Goal: Task Accomplishment & Management: Manage account settings

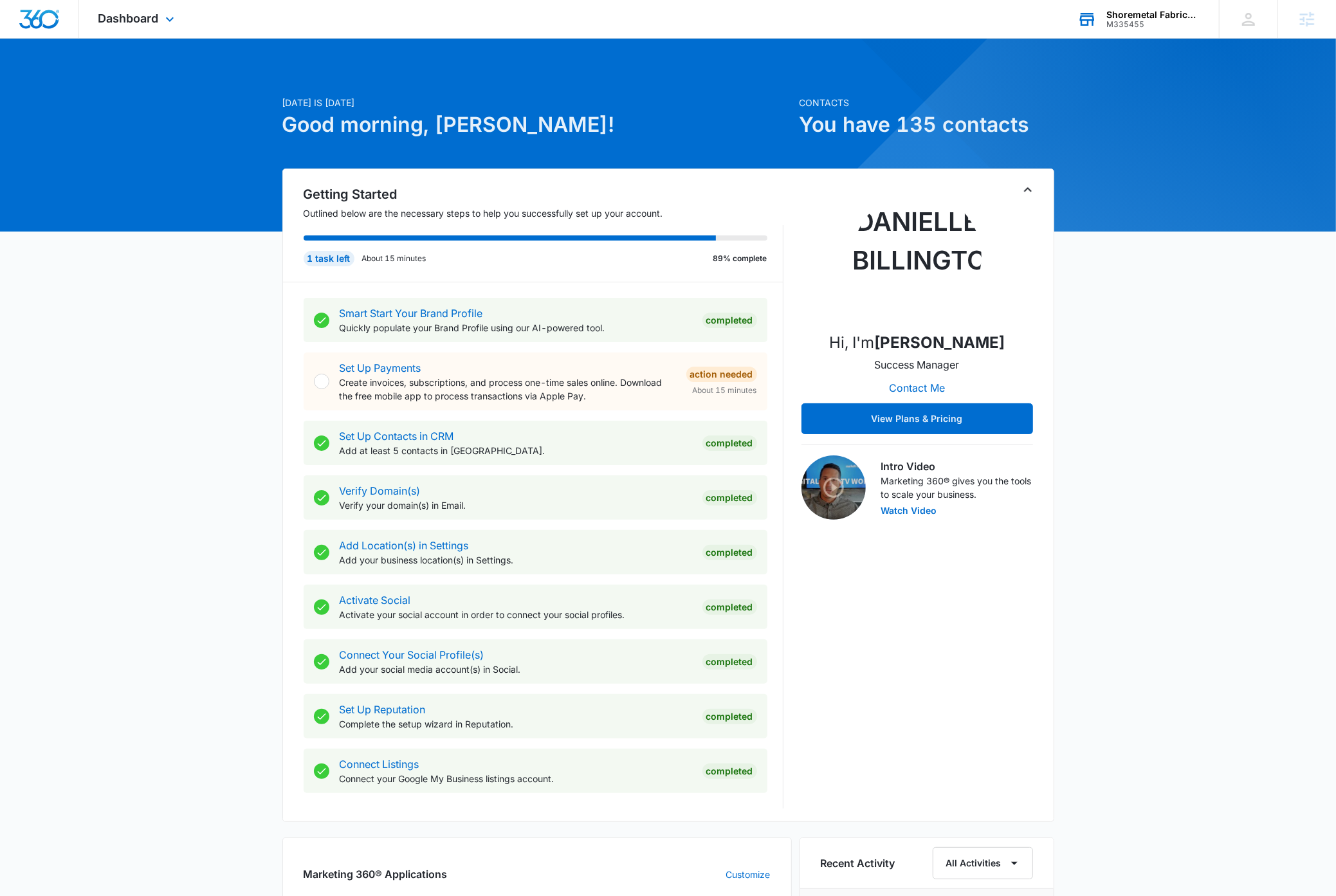
click at [1140, 11] on div "Shoremetal Fabricators" at bounding box center [1153, 15] width 94 height 10
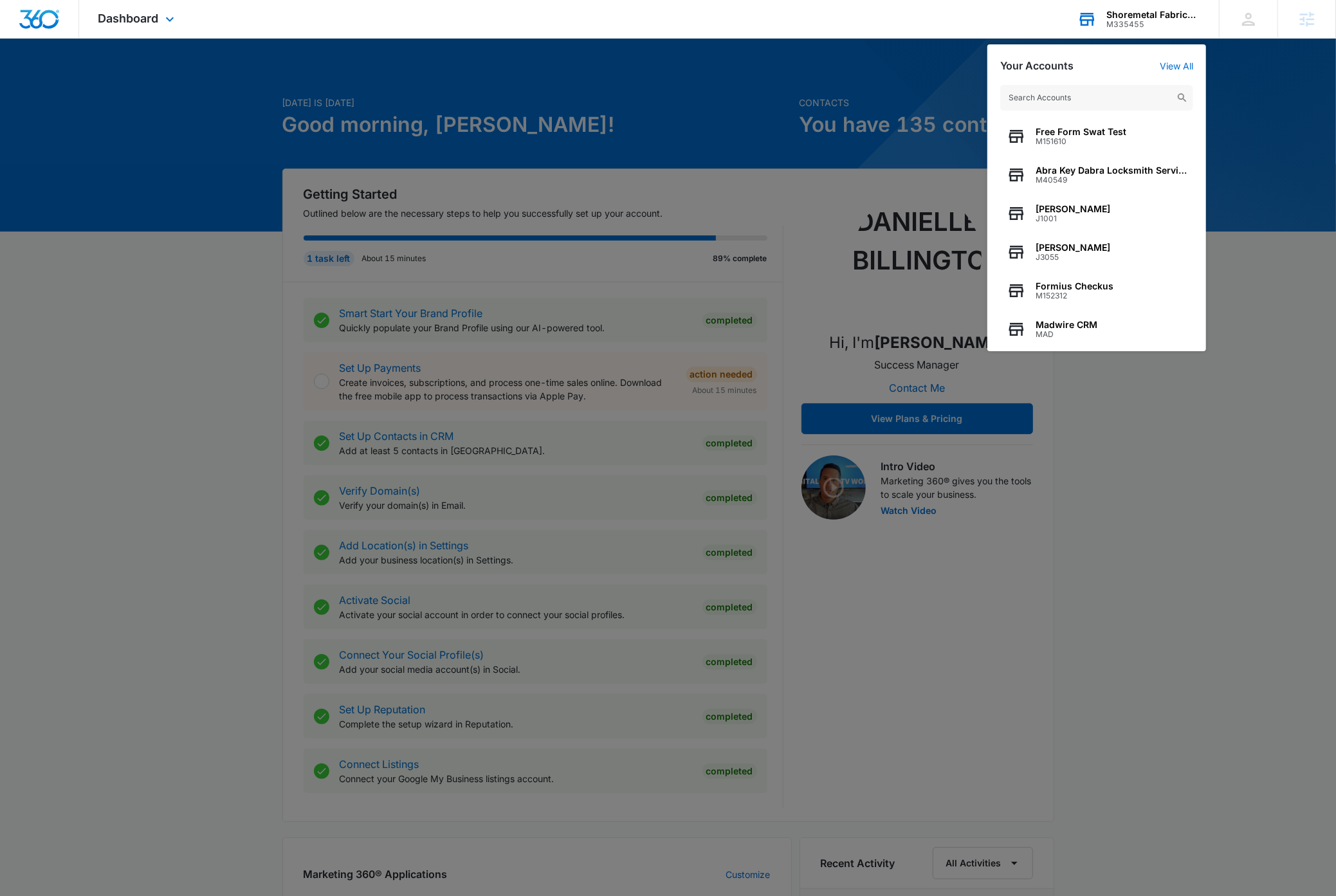
click at [1097, 98] on input "text" at bounding box center [1096, 98] width 193 height 26
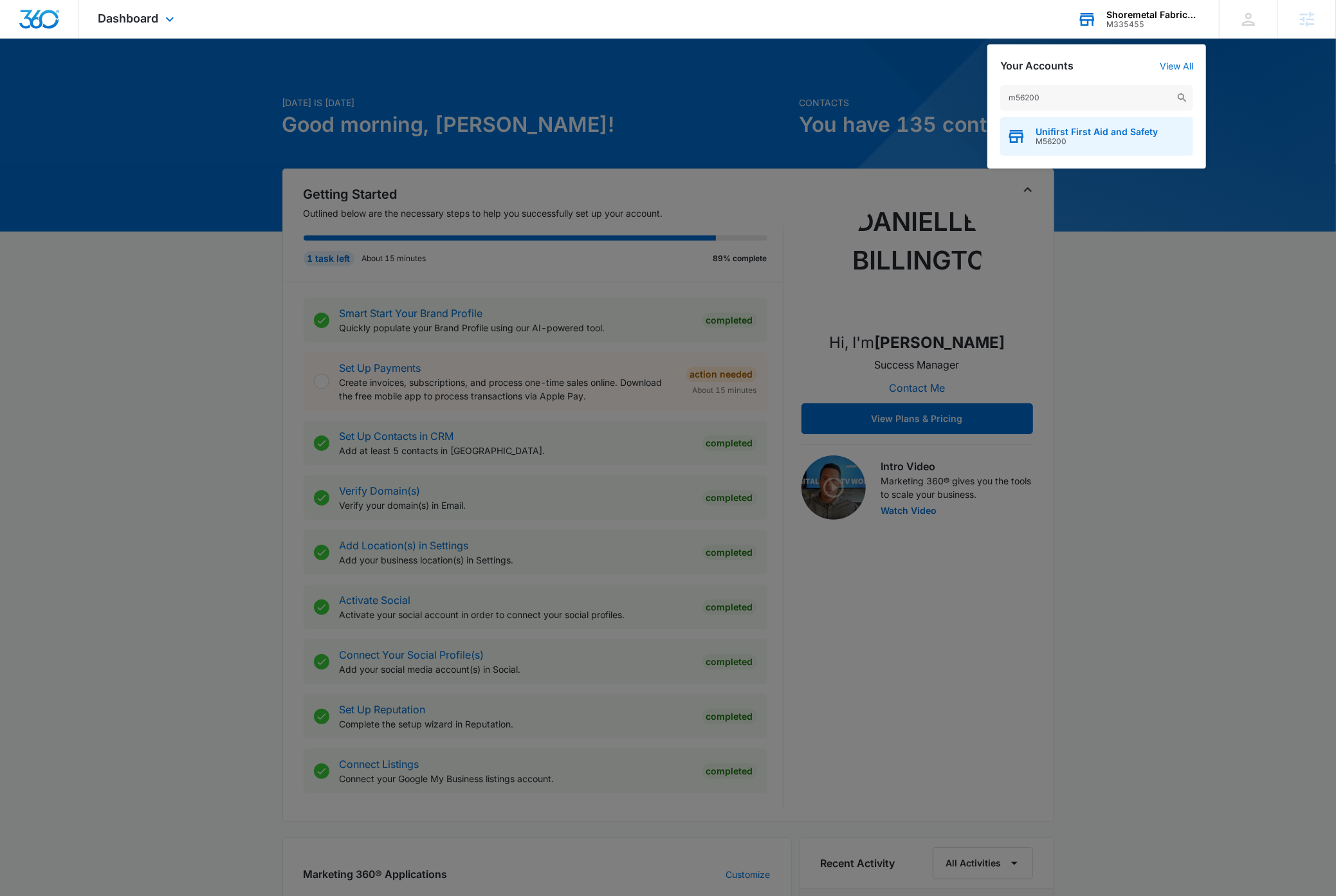
type input "m56200"
click at [1096, 140] on span "M56200" at bounding box center [1097, 141] width 122 height 9
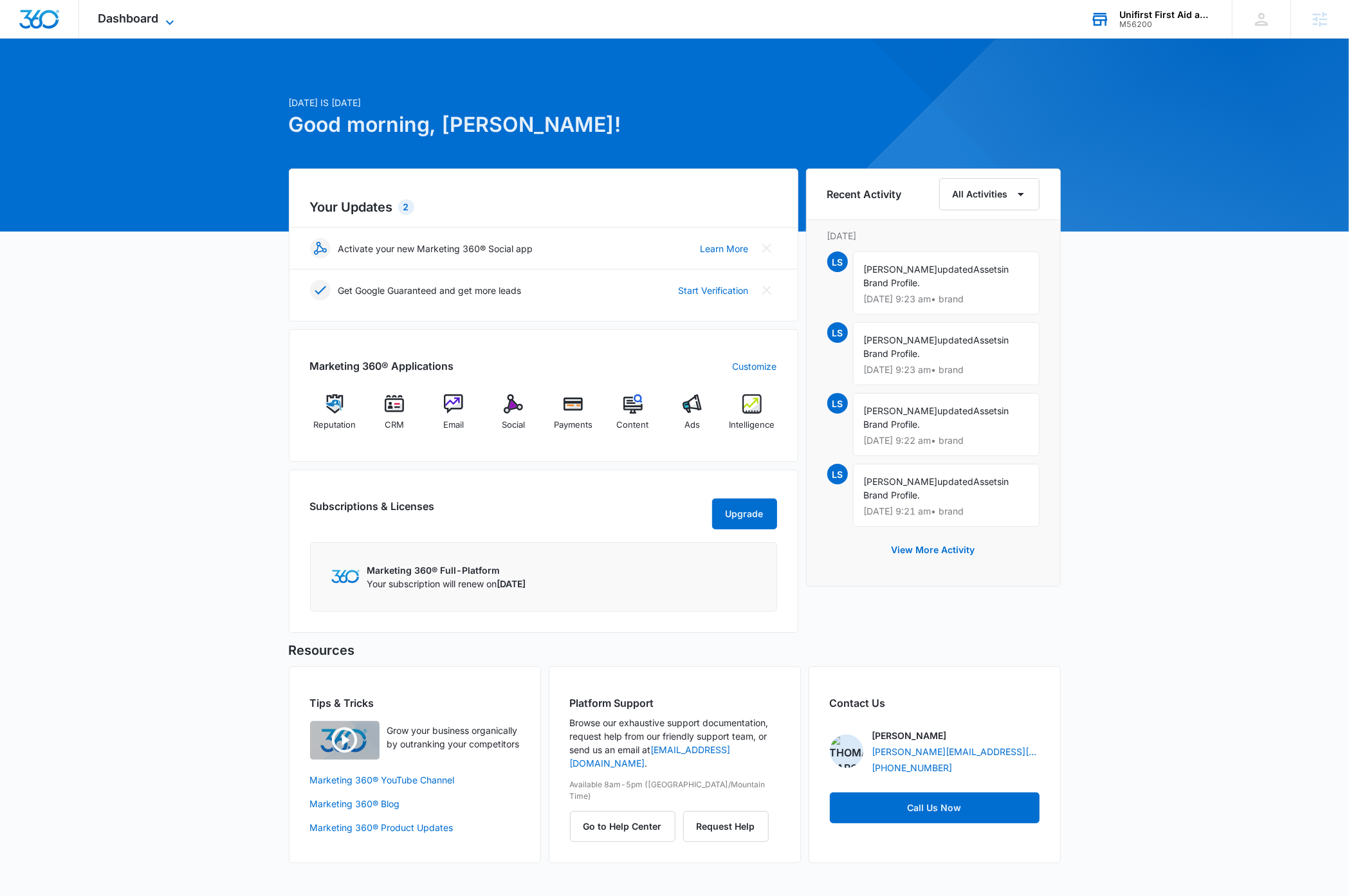
click at [173, 24] on icon at bounding box center [170, 22] width 15 height 15
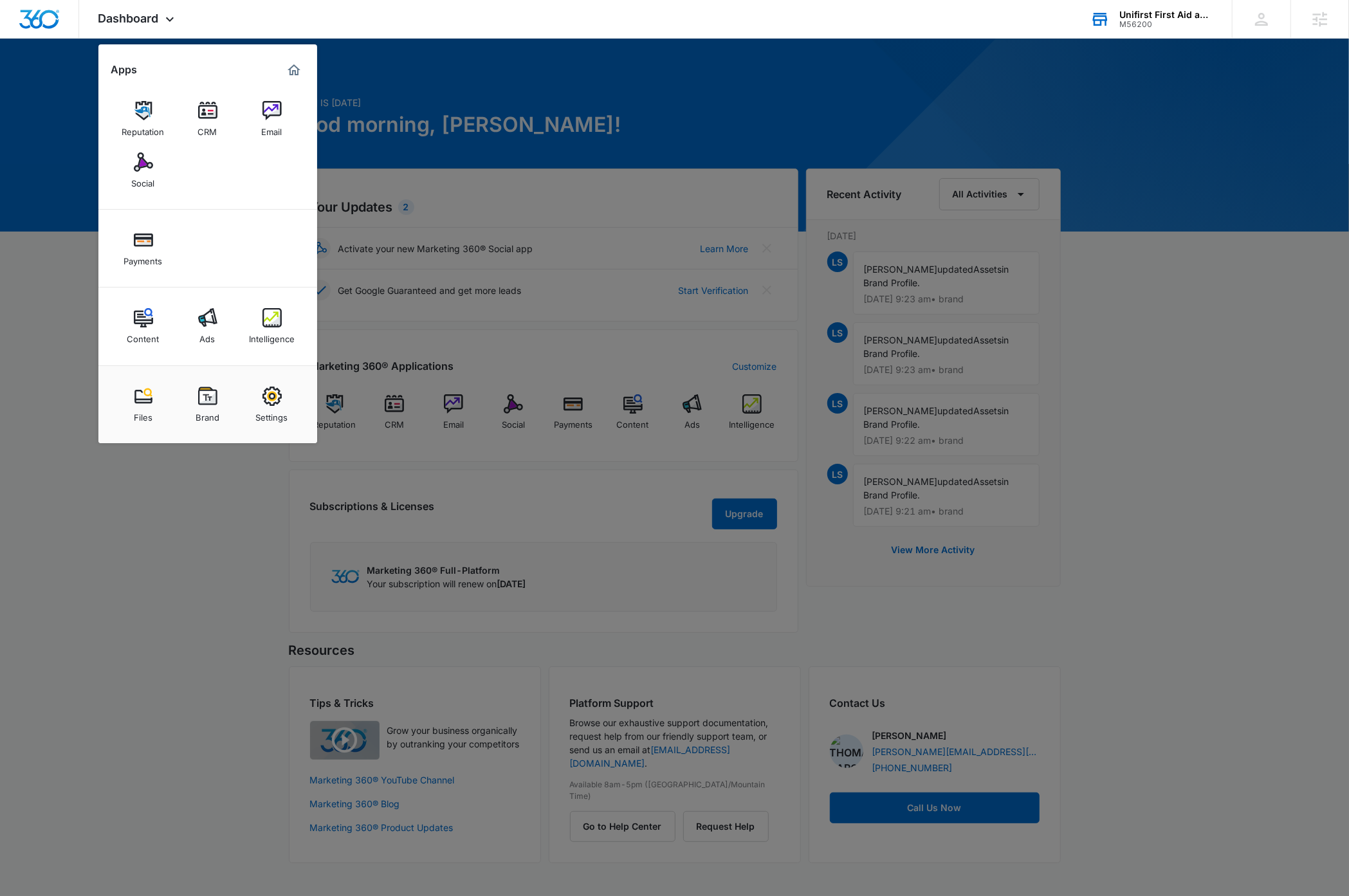
drag, startPoint x: 282, startPoint y: 409, endPoint x: 291, endPoint y: 408, distance: 9.1
click at [282, 409] on div "Settings" at bounding box center [272, 414] width 32 height 17
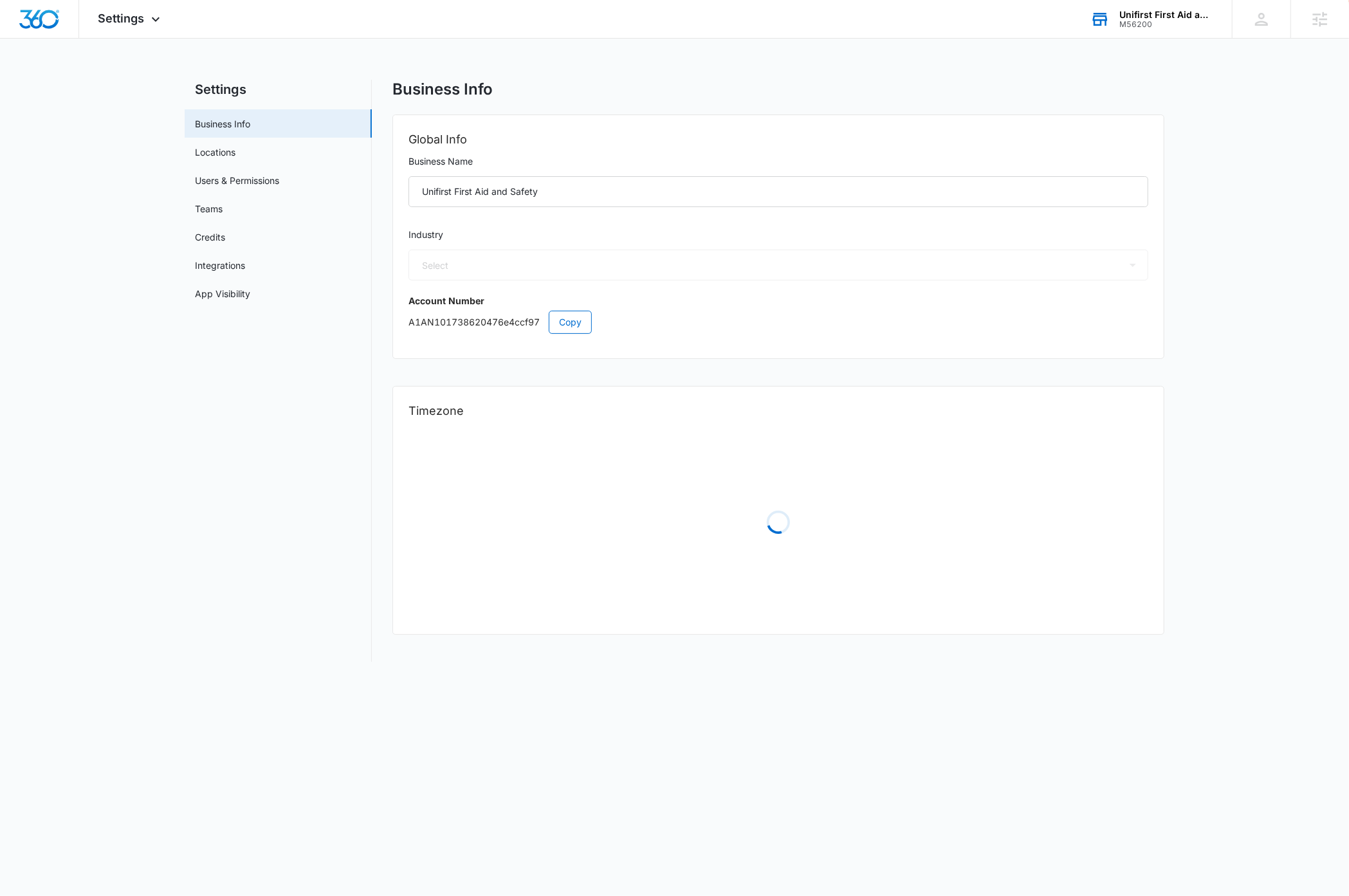
select select "34"
select select "US"
select select "America/New_York"
click at [542, 189] on input "Unifirst First Aid and Safety" at bounding box center [778, 192] width 739 height 31
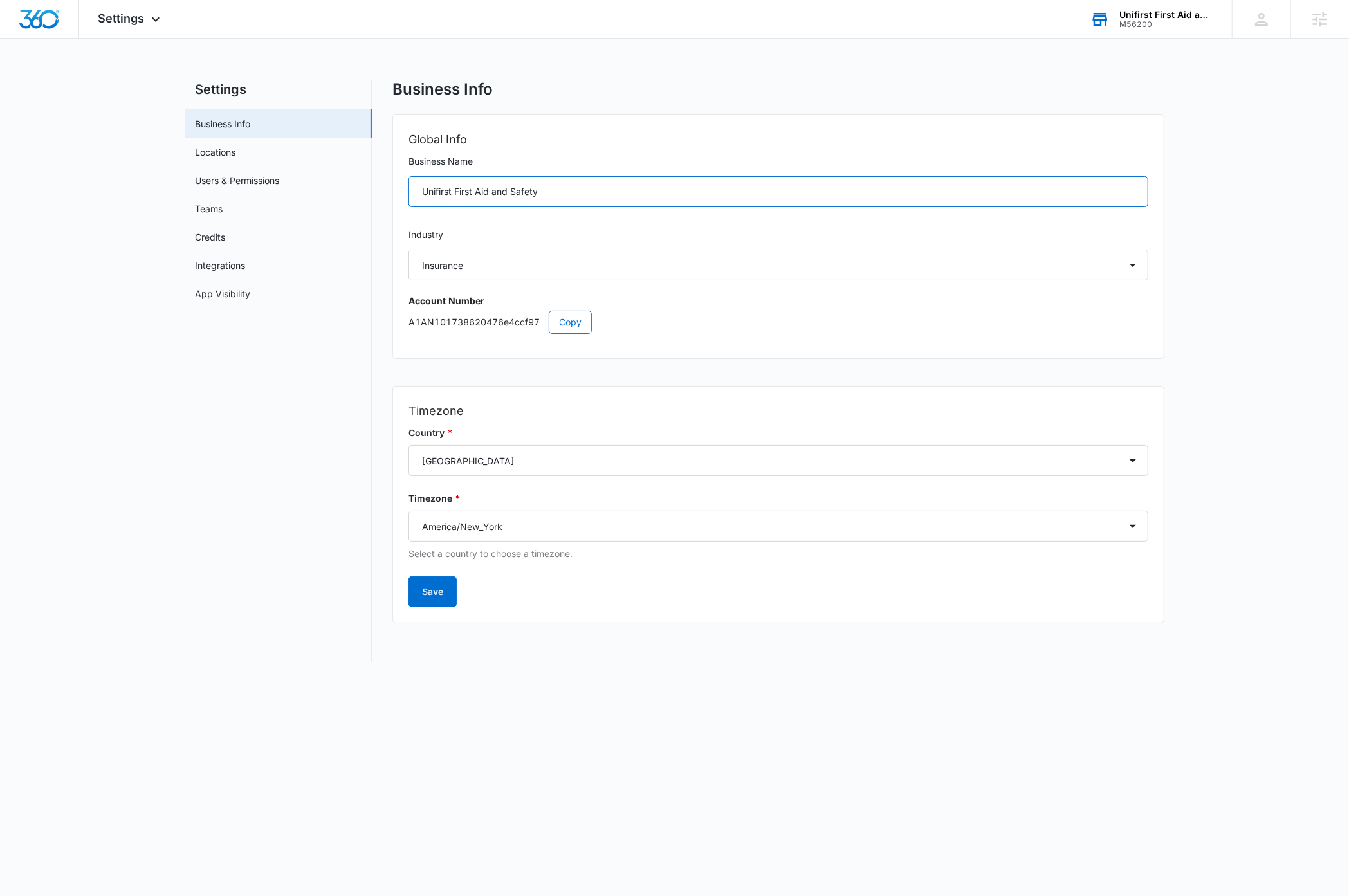
click at [542, 189] on input "Unifirst First Aid and Safety" at bounding box center [778, 192] width 739 height 31
click at [569, 322] on span "Copy" at bounding box center [570, 322] width 22 height 15
